Goal: Information Seeking & Learning: Learn about a topic

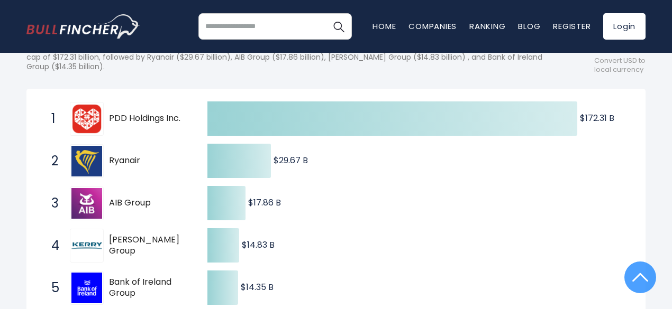
scroll to position [106, 0]
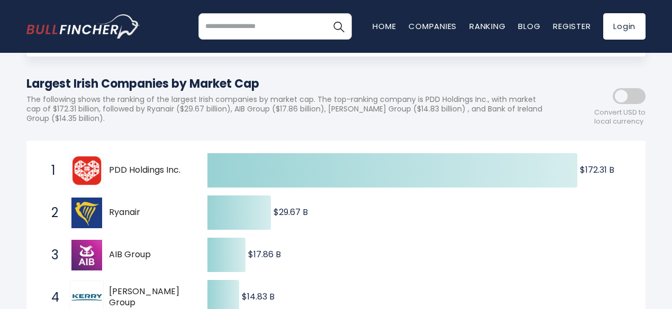
click at [87, 176] on img at bounding box center [86, 170] width 31 height 31
click at [168, 176] on span "PDD Holdings Inc." at bounding box center [149, 170] width 80 height 11
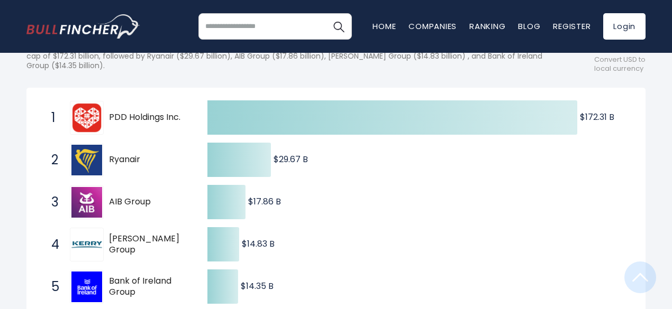
scroll to position [264, 0]
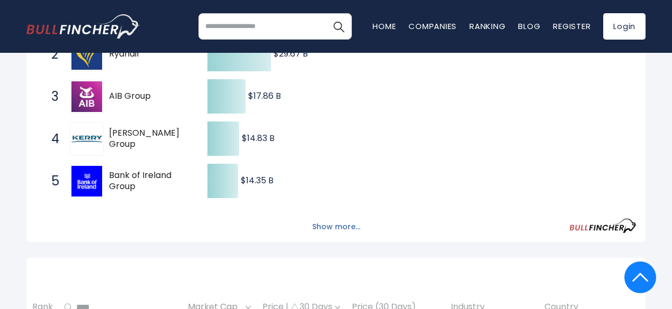
click at [352, 234] on button "Show more..." at bounding box center [336, 226] width 61 height 17
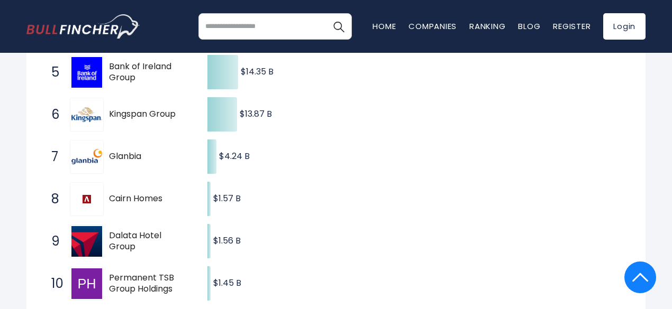
scroll to position [423, 0]
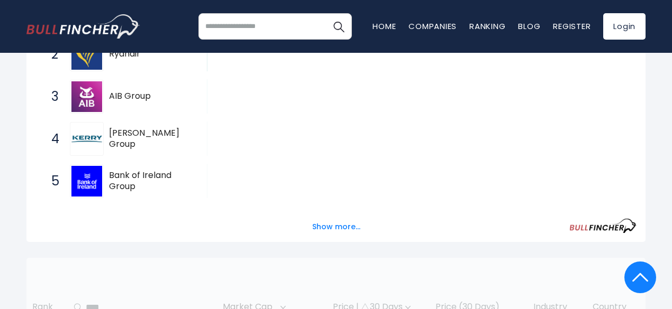
scroll to position [279, 0]
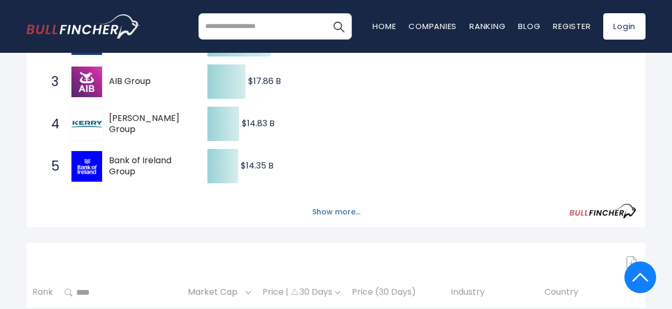
click at [345, 215] on button "Show more..." at bounding box center [336, 212] width 61 height 17
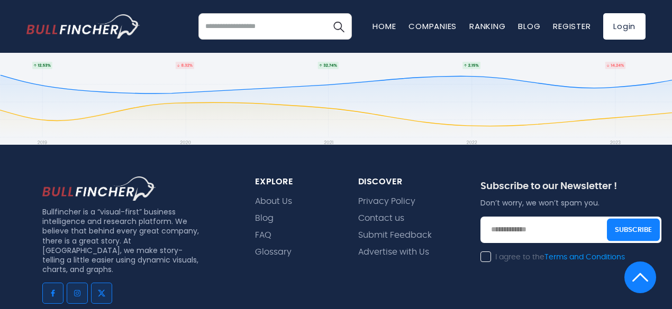
scroll to position [1601, 0]
